Goal: Task Accomplishment & Management: Complete application form

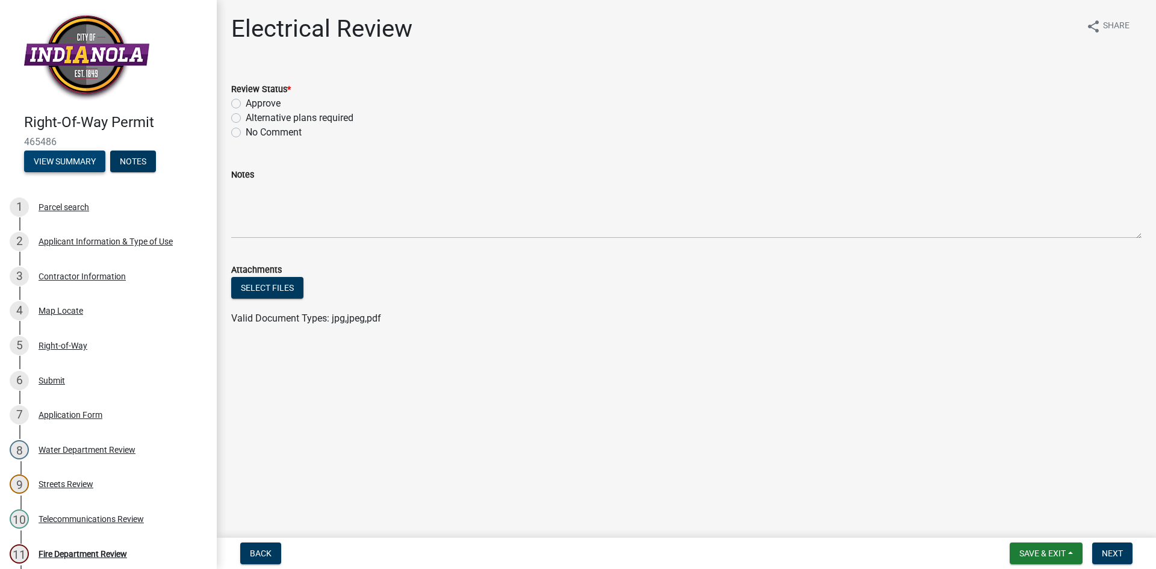
click at [87, 168] on button "View Summary" at bounding box center [64, 162] width 81 height 22
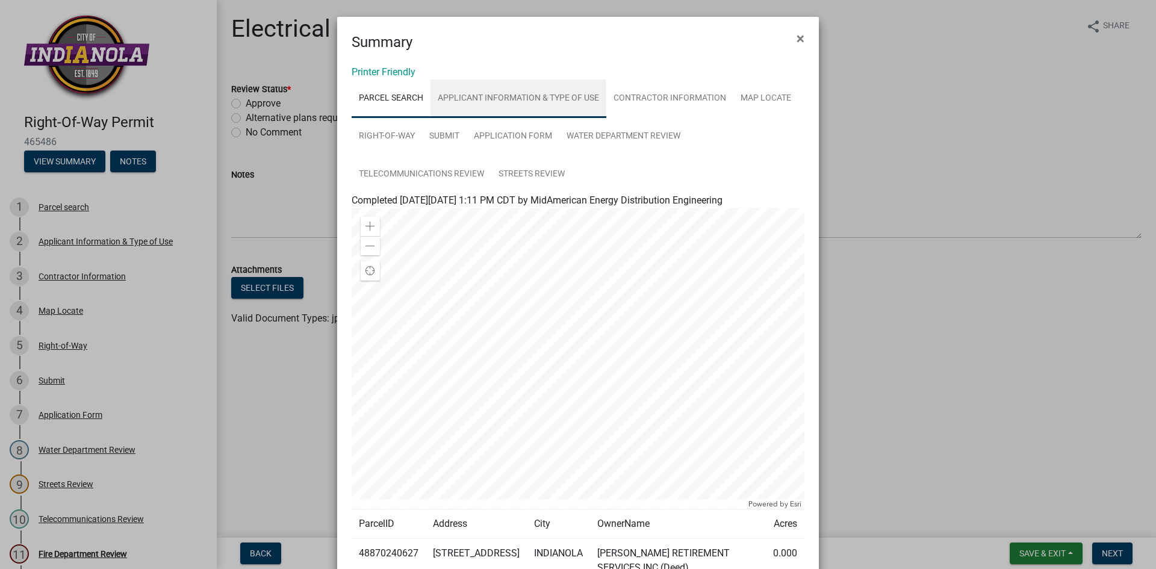
click at [549, 96] on link "Applicant Information & Type of Use" at bounding box center [518, 98] width 176 height 39
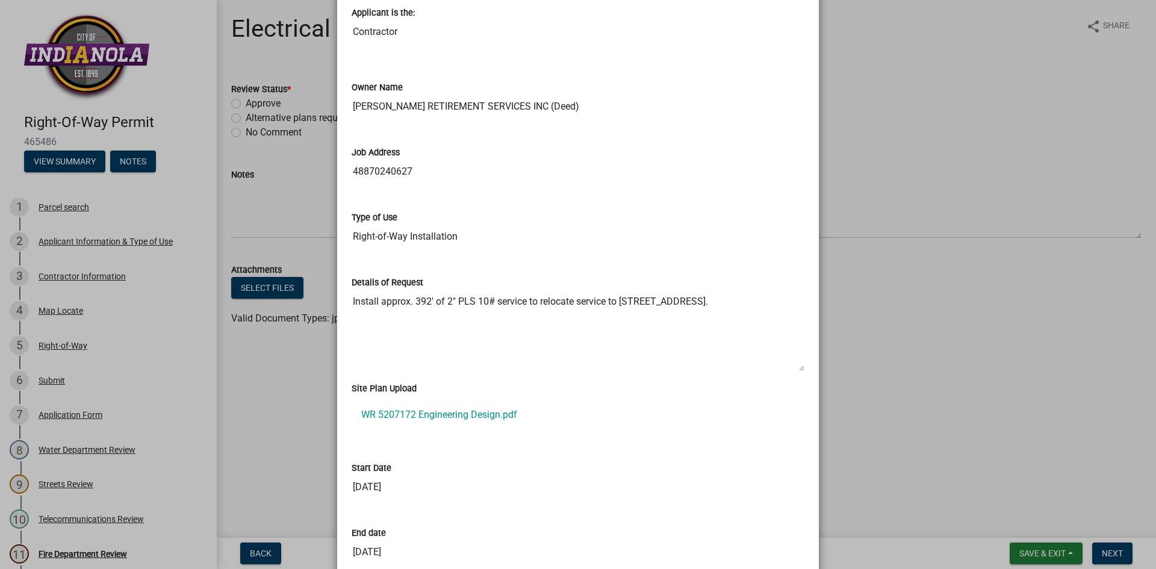
scroll to position [241, 0]
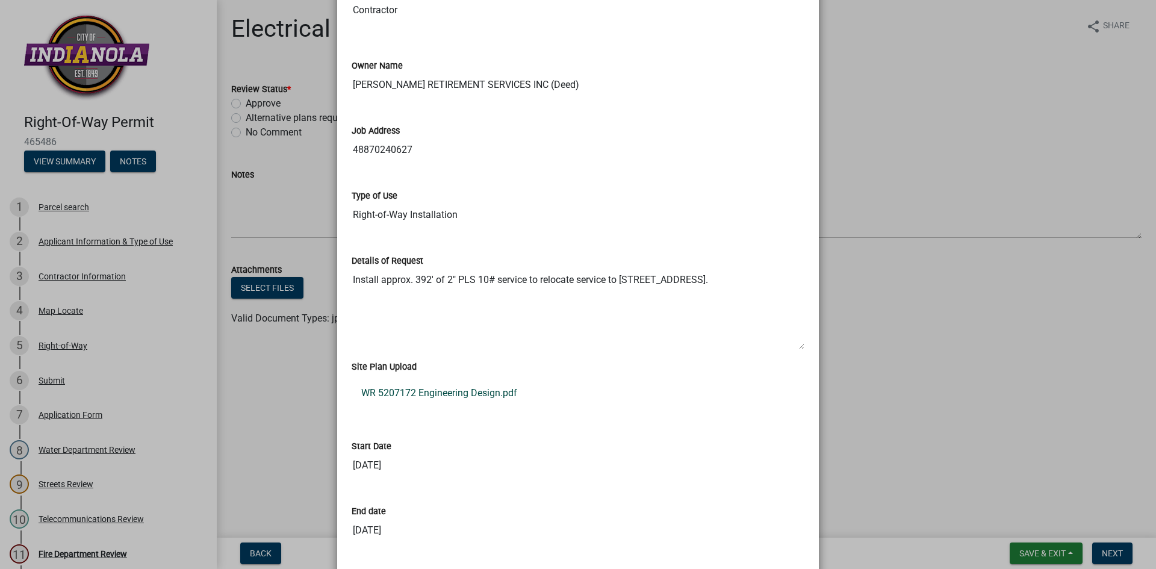
click at [446, 392] on link "WR 5207172 Engineering Design.pdf" at bounding box center [578, 393] width 453 height 29
click at [944, 77] on ngb-modal-window "Summary × Printer Friendly Parcel search Applicant Information & Type of Use Co…" at bounding box center [578, 284] width 1156 height 569
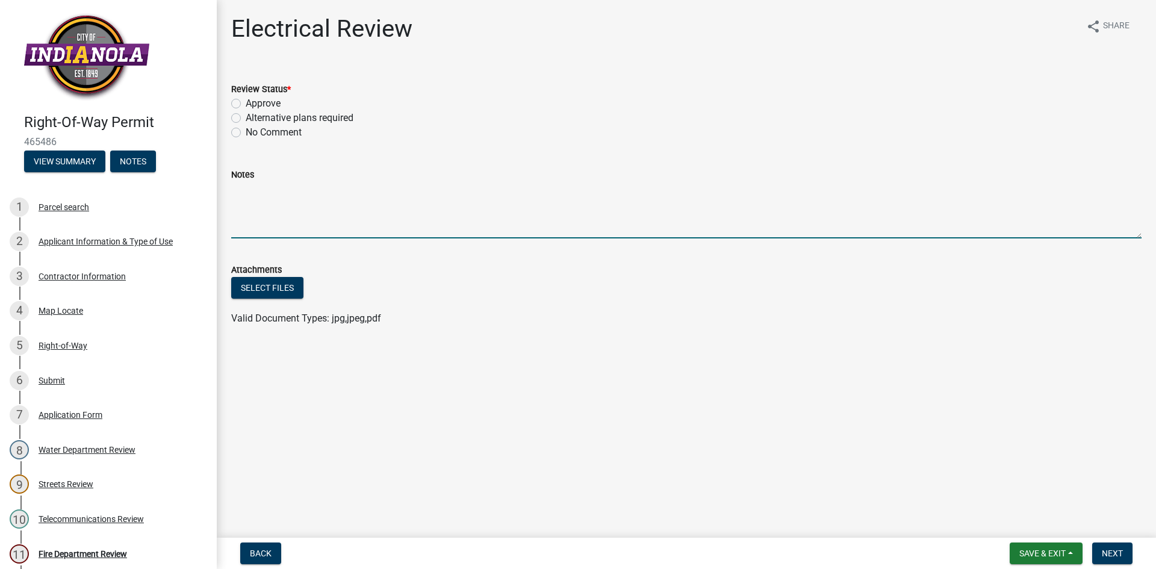
click at [313, 182] on textarea "Notes" at bounding box center [686, 210] width 910 height 57
type textarea "[MEDICAL_DATA] underground cables and facilities in the proposed area. Dig with…"
click at [246, 103] on label "Approve" at bounding box center [263, 103] width 35 height 14
click at [246, 103] on input "Approve" at bounding box center [250, 100] width 8 height 8
radio input "true"
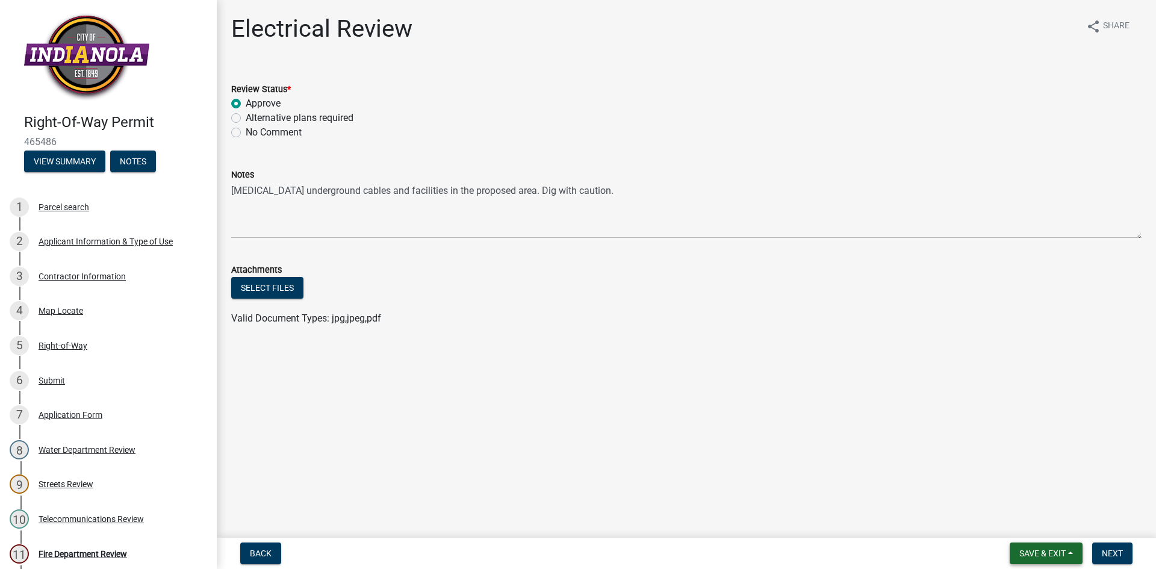
click at [1057, 552] on span "Save & Exit" at bounding box center [1042, 554] width 46 height 10
click at [1030, 493] on button "Save" at bounding box center [1034, 493] width 96 height 29
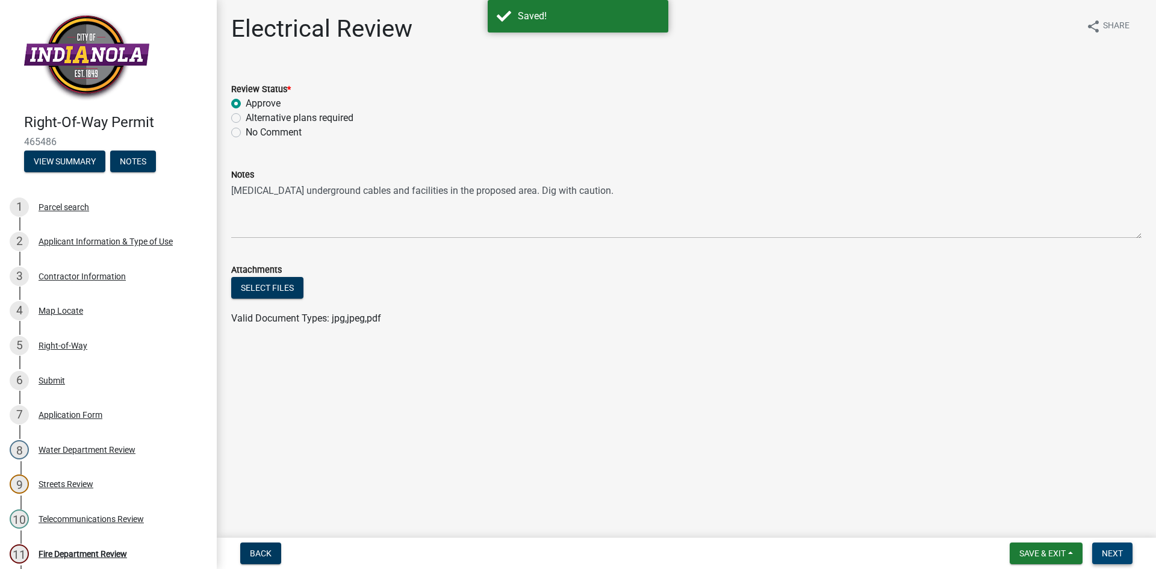
click at [1118, 549] on span "Next" at bounding box center [1112, 554] width 21 height 10
